Goal: Check status: Check status

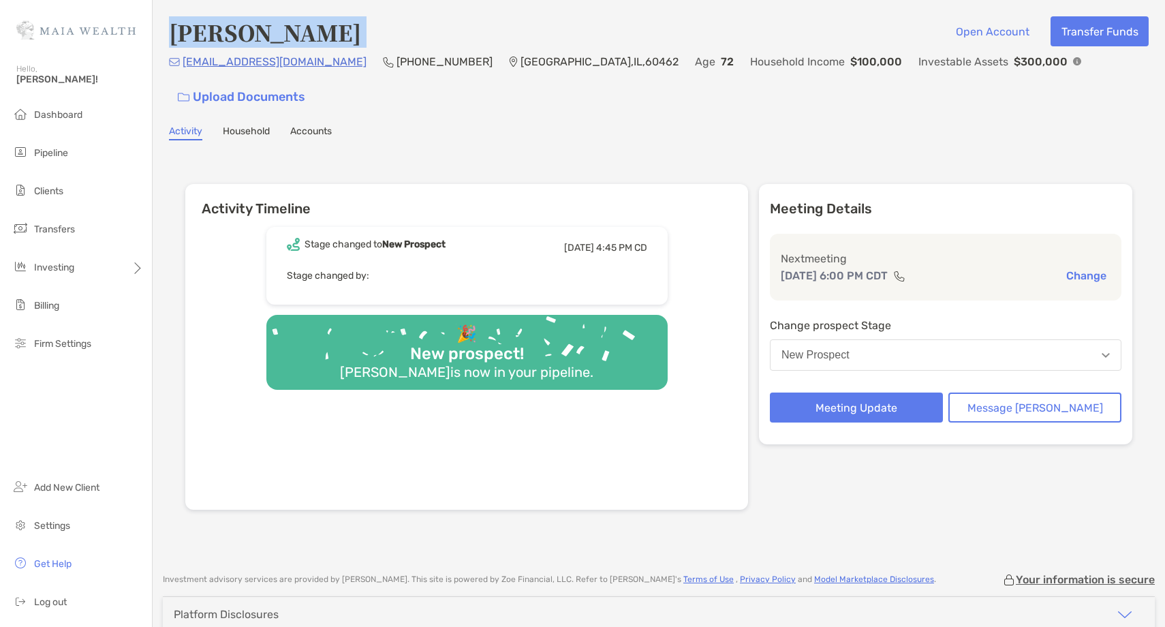
click at [937, 339] on button "New Prospect" at bounding box center [946, 354] width 352 height 31
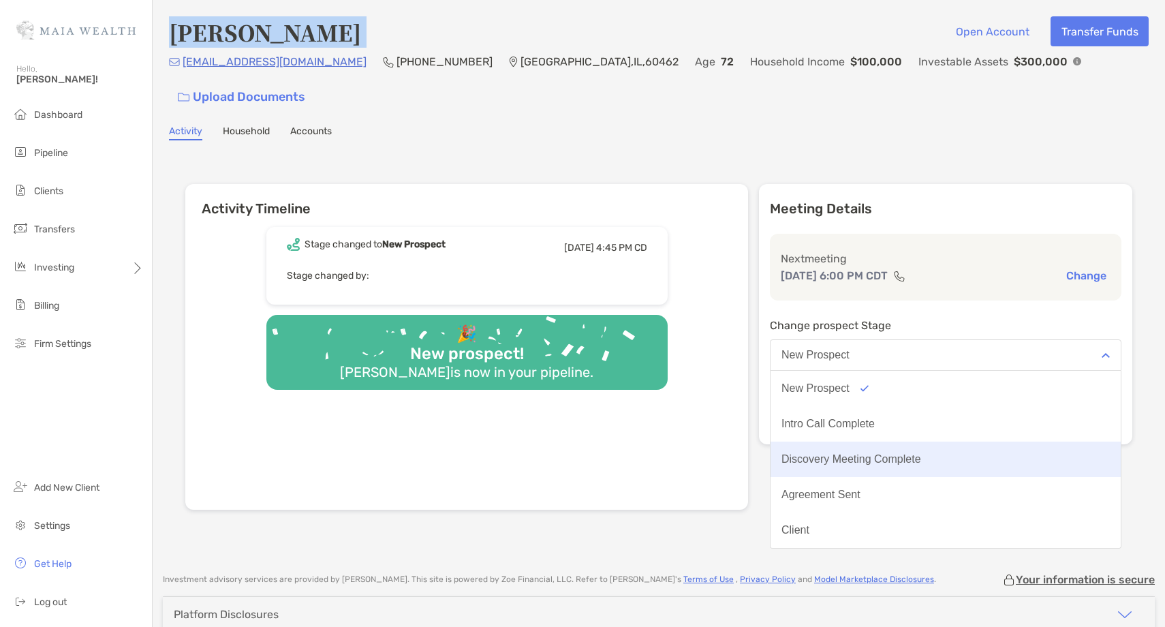
scroll to position [106, 0]
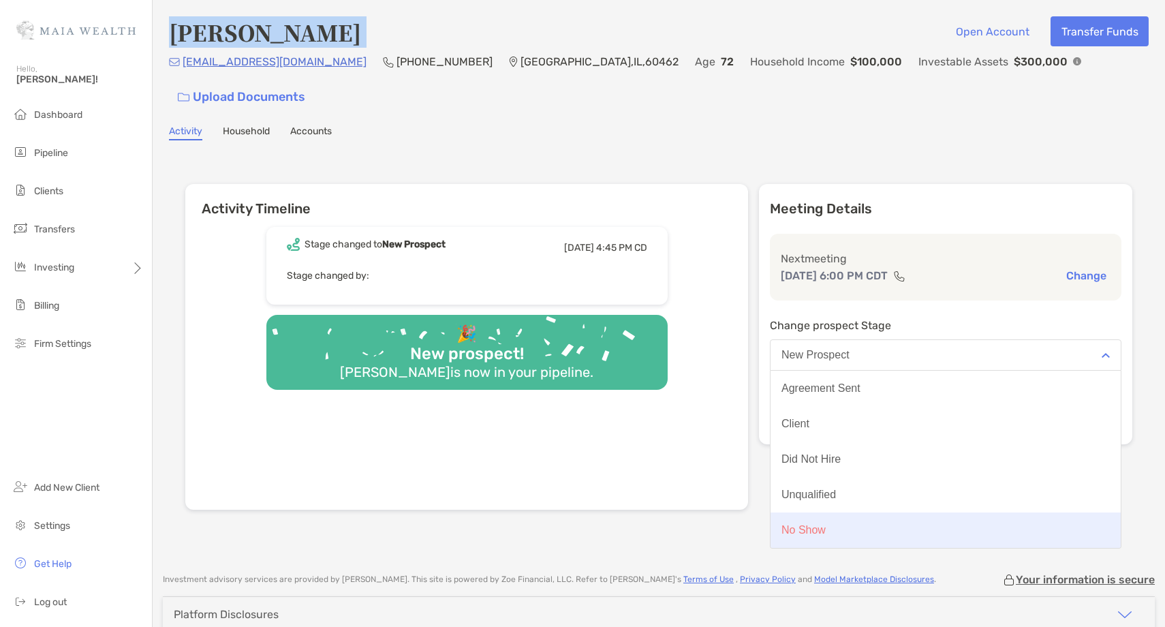
click at [876, 517] on button "No Show" at bounding box center [946, 529] width 350 height 35
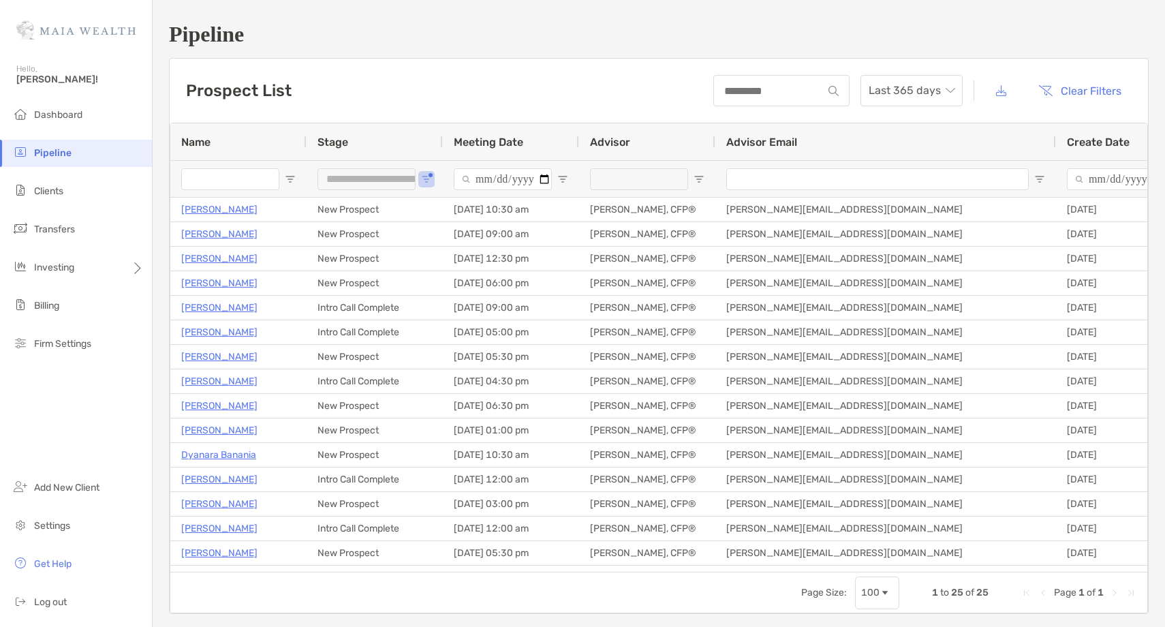
click at [428, 27] on h1 "Pipeline" at bounding box center [659, 34] width 980 height 25
click at [64, 183] on li "Clients" at bounding box center [76, 191] width 152 height 27
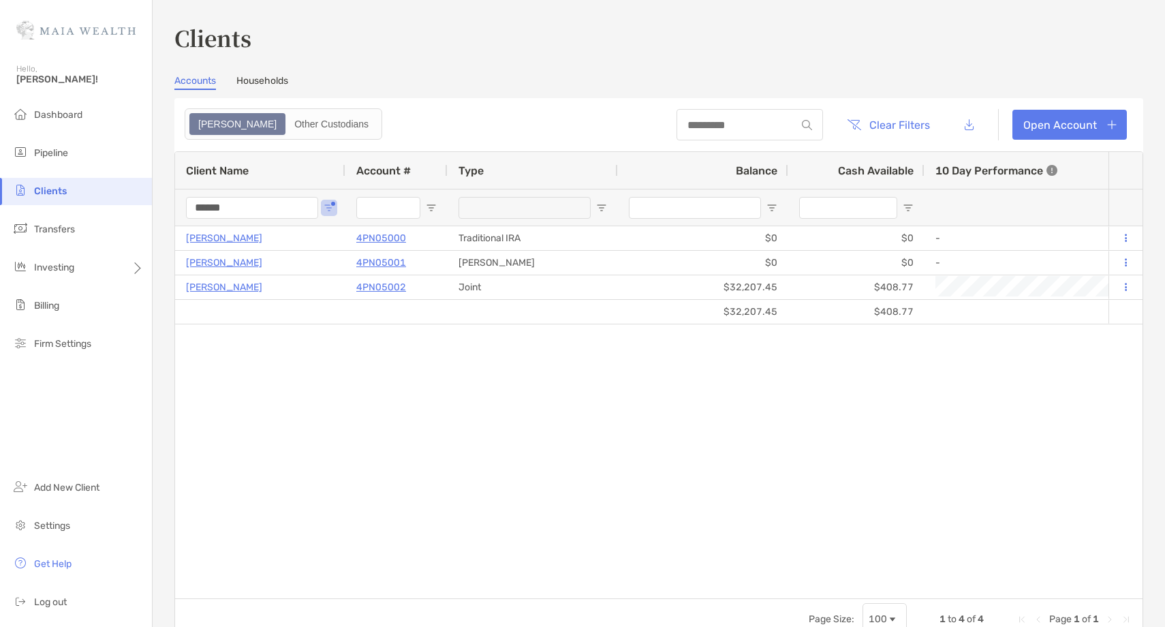
click at [212, 204] on input "******" at bounding box center [252, 208] width 132 height 22
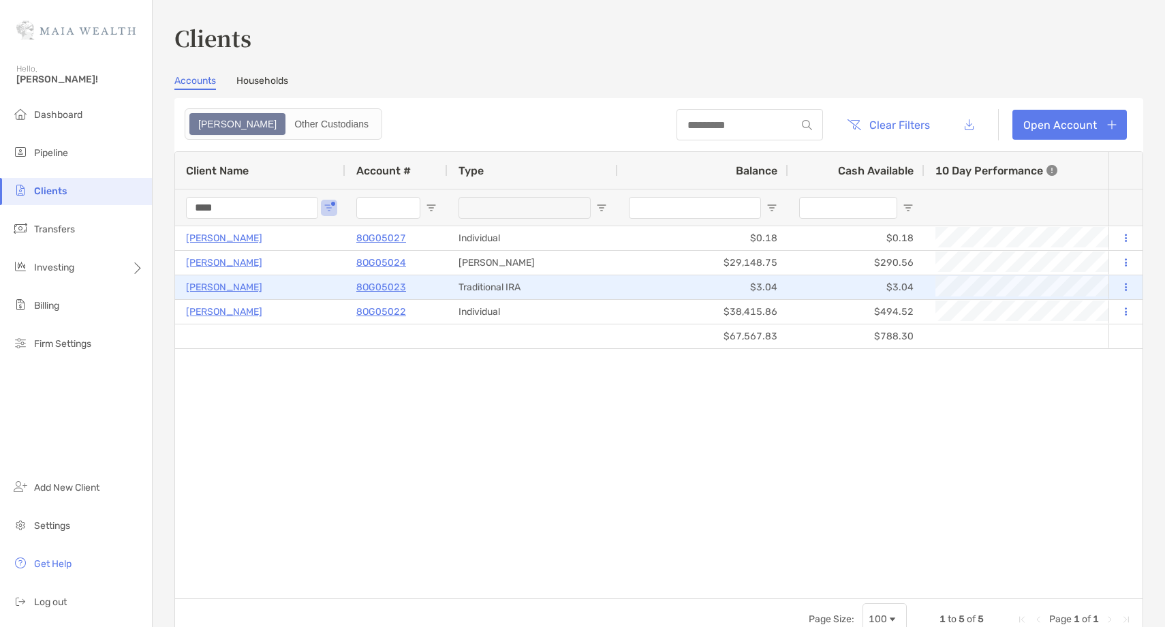
type input "****"
click at [203, 288] on p "Shifali Gupta" at bounding box center [224, 287] width 76 height 17
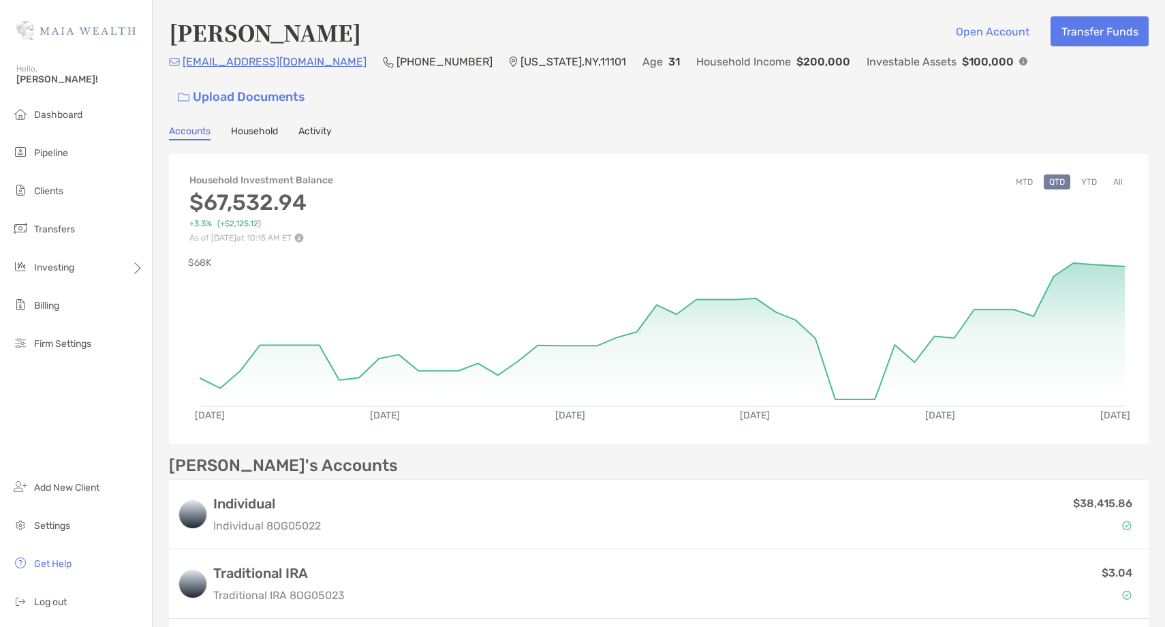
click at [1095, 174] on button "YTD" at bounding box center [1089, 181] width 27 height 15
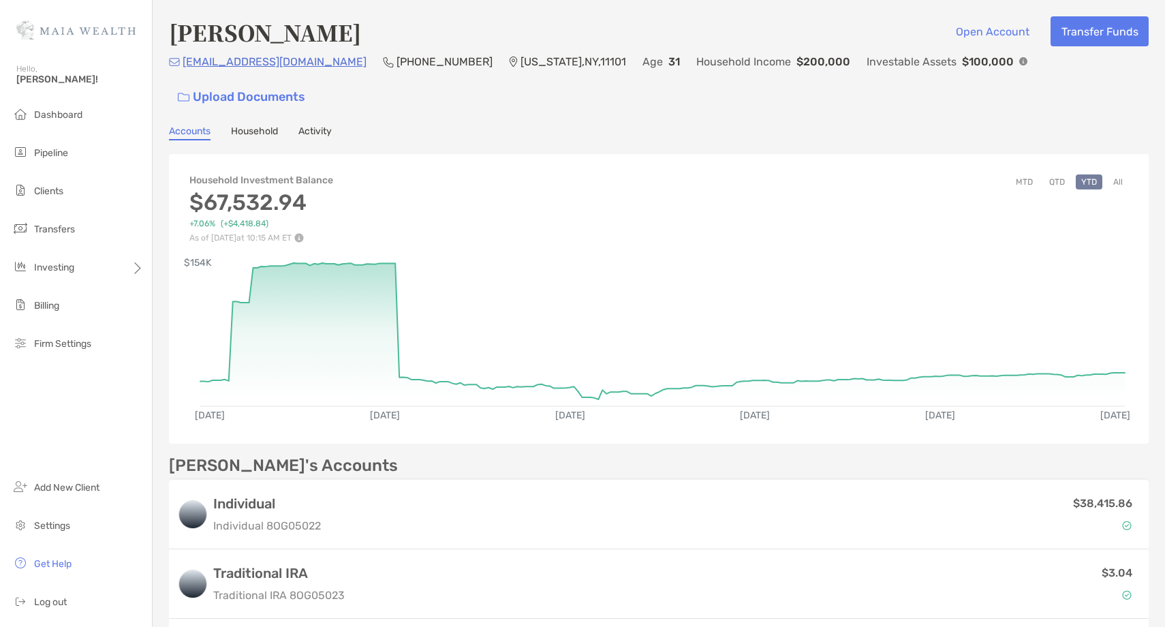
click at [1118, 174] on button "All" at bounding box center [1118, 181] width 20 height 15
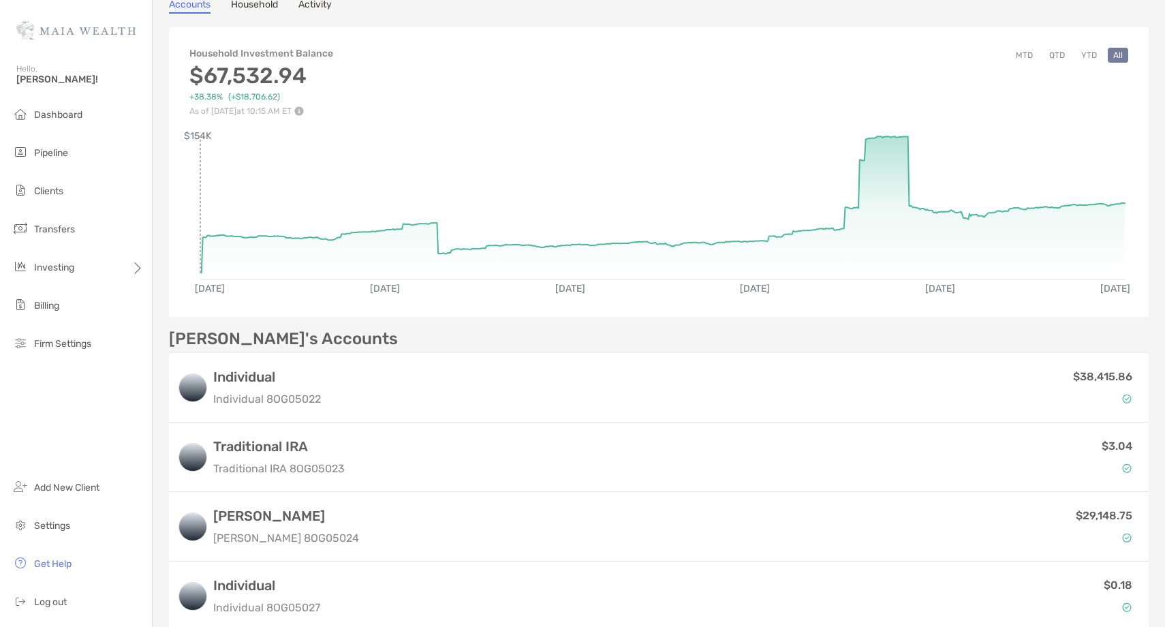
scroll to position [130, 0]
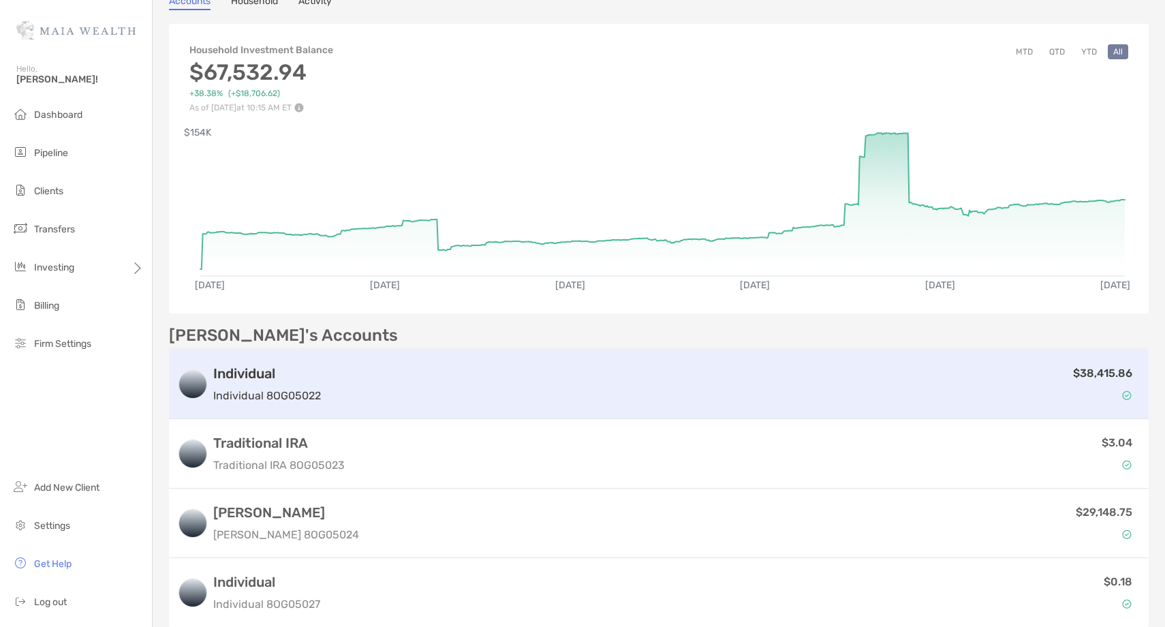
click at [753, 369] on div "$38,415.86" at bounding box center [733, 385] width 814 height 40
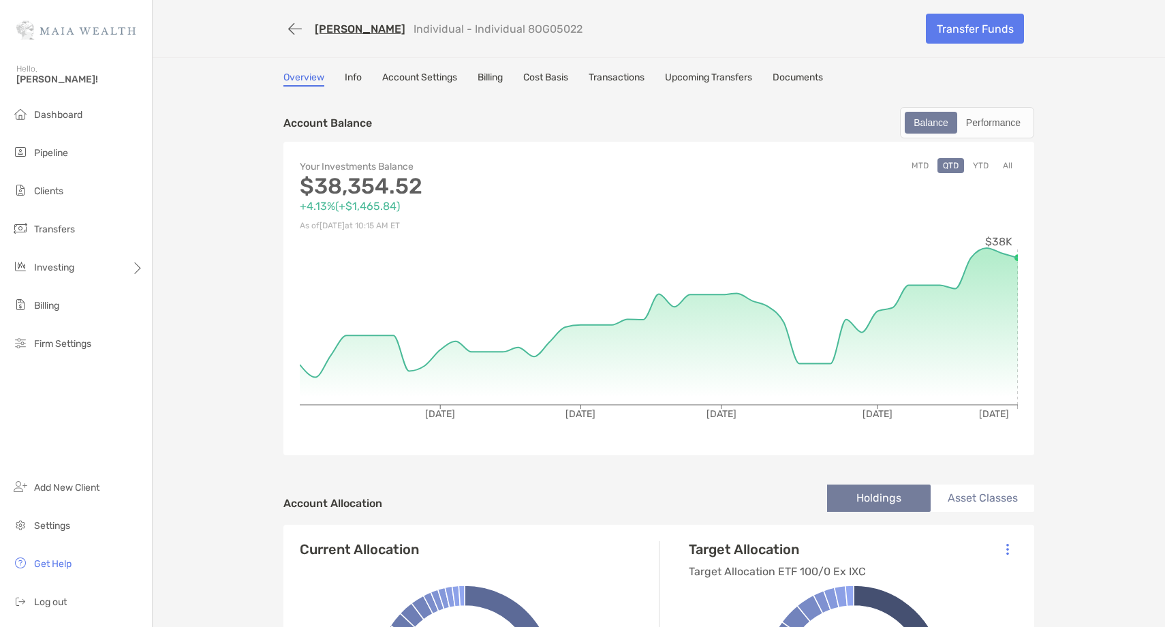
click at [987, 163] on button "YTD" at bounding box center [981, 165] width 27 height 15
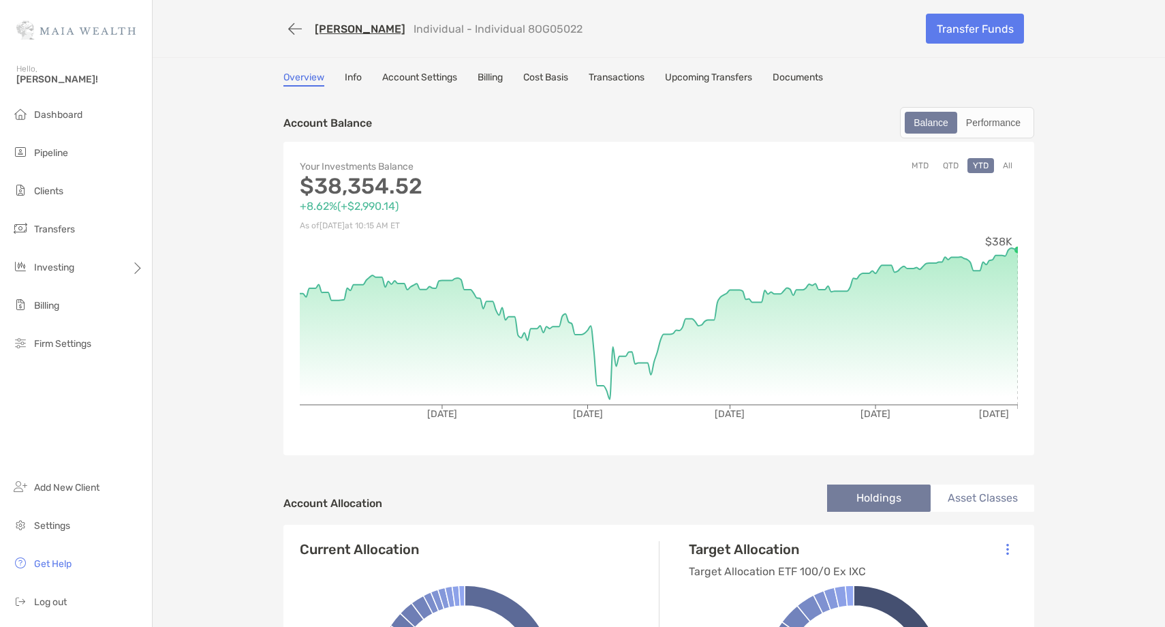
click at [355, 29] on link "Shifali Gupta" at bounding box center [360, 28] width 91 height 13
